Goal: Information Seeking & Learning: Learn about a topic

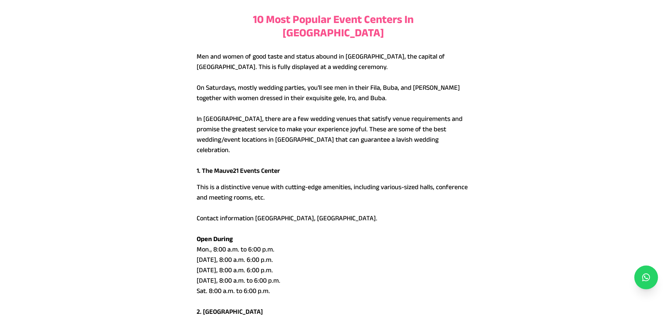
scroll to position [113, 0]
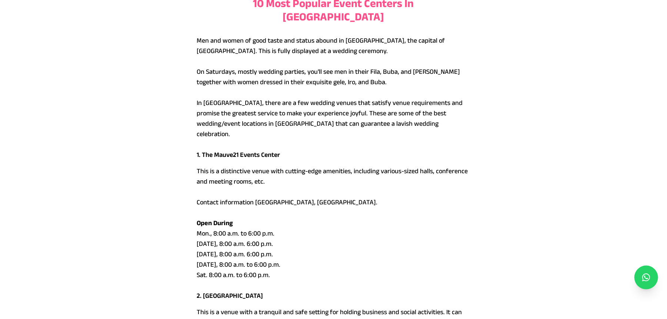
drag, startPoint x: 281, startPoint y: 144, endPoint x: 202, endPoint y: 141, distance: 78.6
click at [202, 149] on p "1. The Mauve21 Events Center" at bounding box center [334, 157] width 274 height 16
drag, startPoint x: 210, startPoint y: 137, endPoint x: 174, endPoint y: 157, distance: 41.8
drag, startPoint x: 202, startPoint y: 140, endPoint x: 283, endPoint y: 149, distance: 81.6
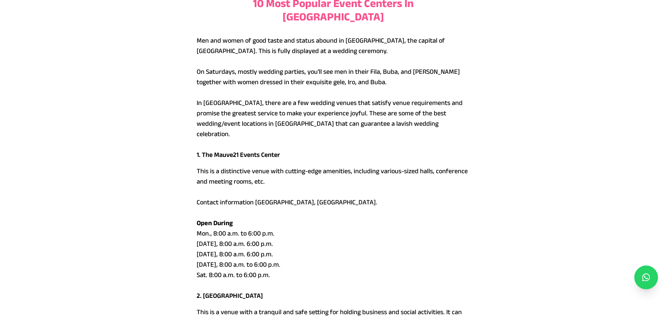
click at [283, 149] on p "1. The Mauve21 Events Center" at bounding box center [334, 157] width 274 height 16
copy p "The Mauve21 Events Center"
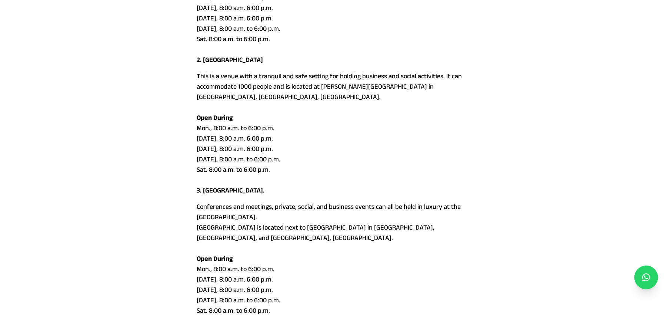
scroll to position [358, 0]
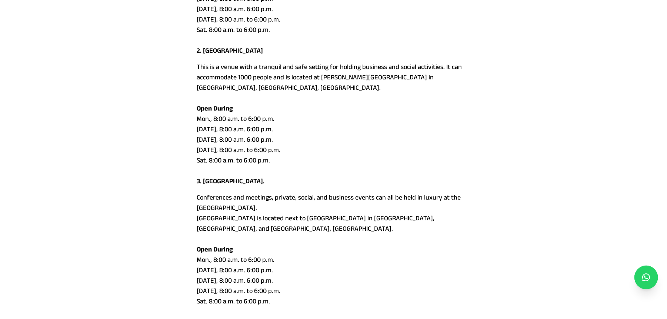
drag, startPoint x: 260, startPoint y: 155, endPoint x: 206, endPoint y: 157, distance: 54.1
click at [204, 176] on p "3. [GEOGRAPHIC_DATA]." at bounding box center [334, 184] width 274 height 16
copy p "KHC Events Center."
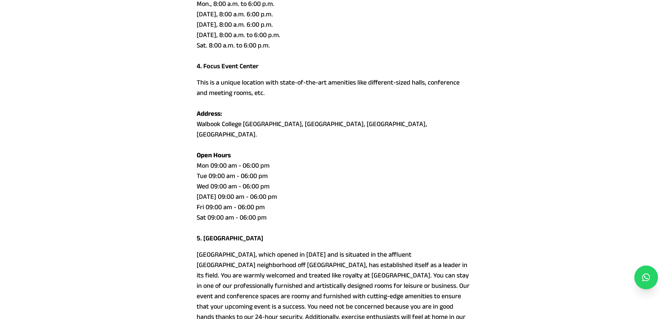
scroll to position [614, 0]
drag, startPoint x: 258, startPoint y: 196, endPoint x: 205, endPoint y: 196, distance: 53.0
click at [205, 232] on p "5. [GEOGRAPHIC_DATA]" at bounding box center [334, 240] width 274 height 16
copy p "[GEOGRAPHIC_DATA]"
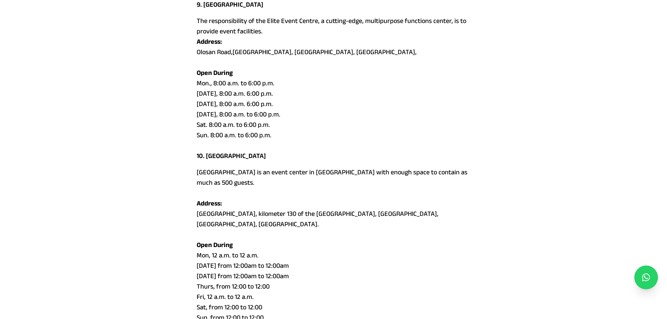
scroll to position [1545, 0]
